Goal: Task Accomplishment & Management: Use online tool/utility

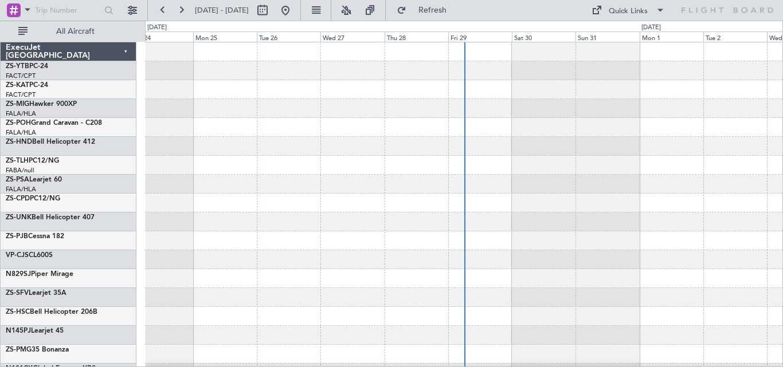
click at [60, 33] on span "All Aircraft" at bounding box center [75, 31] width 91 height 8
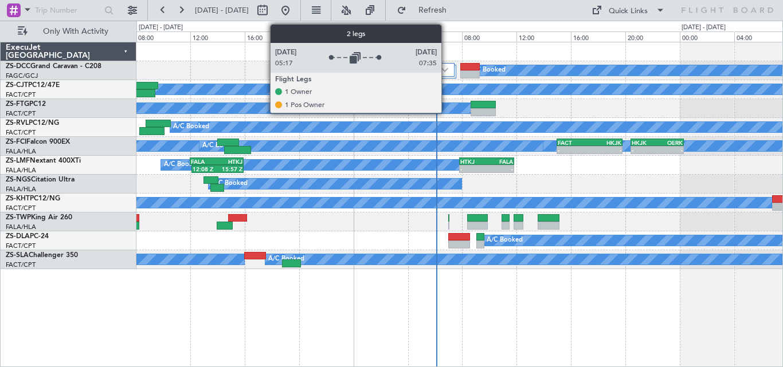
click at [446, 69] on img at bounding box center [444, 70] width 7 height 5
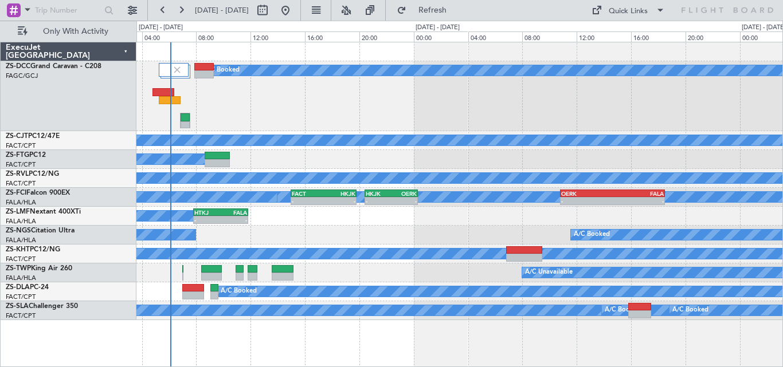
click at [280, 204] on div "A/C Booked A/C Booked A/C Booked A/C Booked A/C Booked A/C Booked A/C Booked - …" at bounding box center [459, 181] width 646 height 278
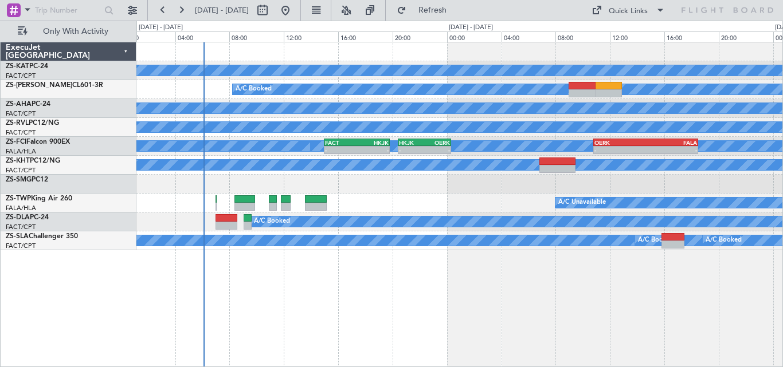
click at [564, 253] on div "A/C Unavailable A/C Booked A/C Booked A/C Booked A/C Booked A/C Booked A/C Book…" at bounding box center [459, 204] width 646 height 325
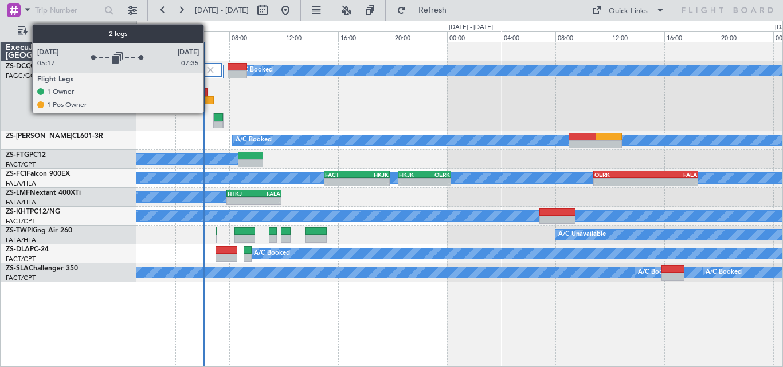
click at [209, 69] on img at bounding box center [210, 70] width 10 height 10
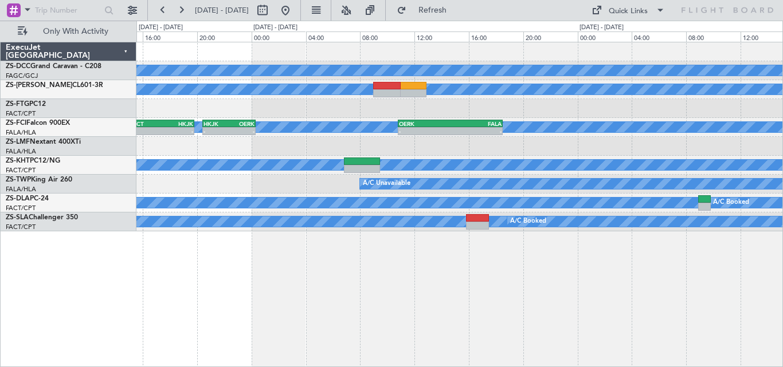
click at [480, 117] on div "A/C Booked" at bounding box center [459, 108] width 646 height 19
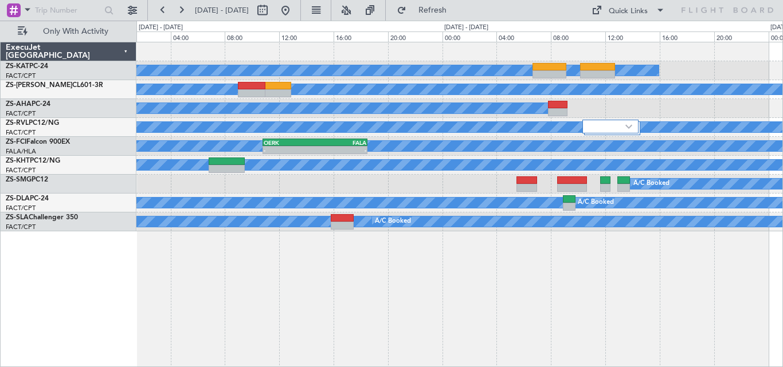
click at [195, 253] on div "A/C Unavailable A/C Booked A/C Booked A/C Booked A/C Booked A/C Booked A/C Book…" at bounding box center [459, 204] width 646 height 325
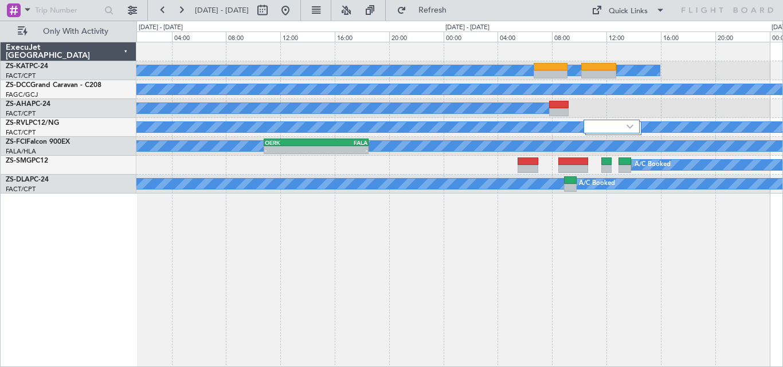
click at [706, 204] on div "A/C Unavailable A/C Booked A/C Booked A/C Booked A/C Booked A/C Booked A/C Book…" at bounding box center [459, 204] width 646 height 325
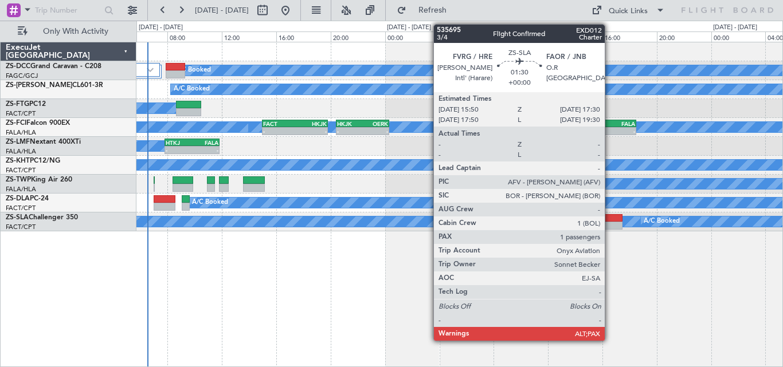
click at [610, 216] on div at bounding box center [610, 218] width 23 height 8
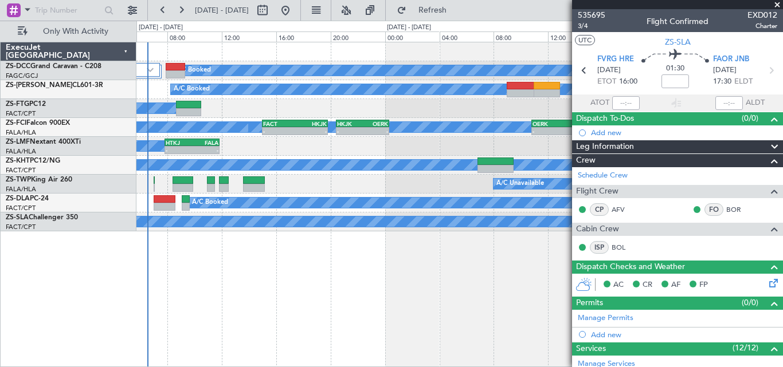
click at [777, 3] on span at bounding box center [776, 5] width 11 height 10
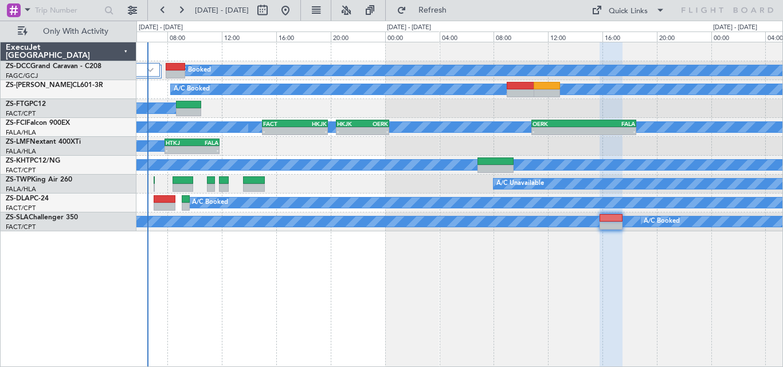
type input "0"
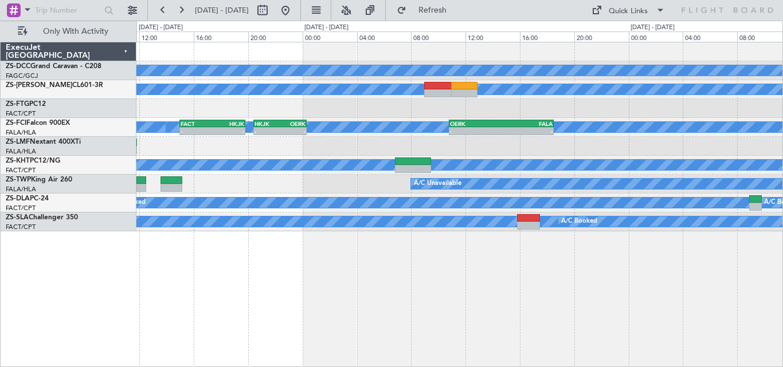
click at [588, 261] on div "A/C Booked A/C Booked A/C Booked A/C Booked A/C Booked A/C Booked - - FACT 15:0…" at bounding box center [459, 204] width 646 height 325
